Goal: Task Accomplishment & Management: Use online tool/utility

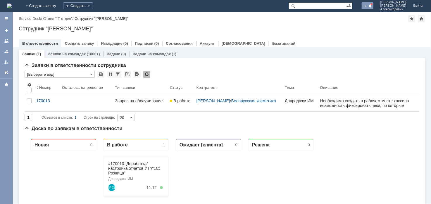
click at [372, 6] on span at bounding box center [370, 6] width 4 height 5
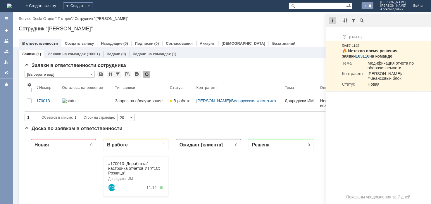
click at [332, 22] on div at bounding box center [332, 20] width 7 height 7
click at [346, 34] on div "Отметить уведомления прочитанными" at bounding box center [373, 35] width 78 height 4
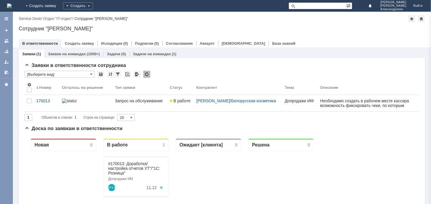
click at [305, 19] on div "Назад | Service Desk / Отдел "IT-отдел" / Сотрудник "[PERSON_NAME]"" at bounding box center [222, 18] width 406 height 7
click at [119, 74] on div at bounding box center [117, 74] width 7 height 7
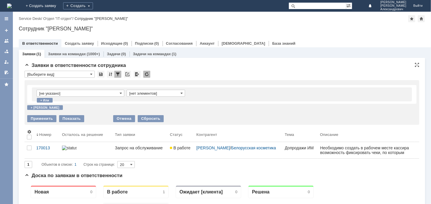
click at [117, 73] on div at bounding box center [117, 74] width 7 height 7
